Goal: Find specific page/section: Find specific page/section

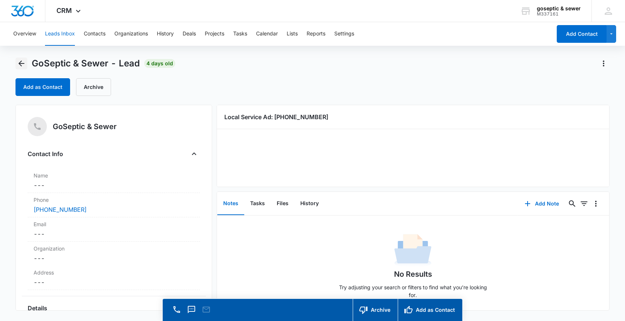
click at [27, 60] on button "Back" at bounding box center [21, 64] width 12 height 12
